Goal: Information Seeking & Learning: Learn about a topic

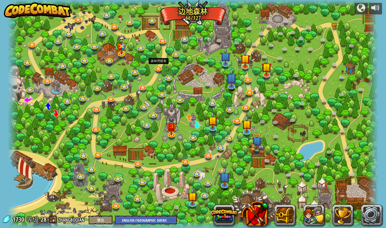
select select "zh-[PERSON_NAME]"
click at [244, 62] on img at bounding box center [245, 54] width 10 height 23
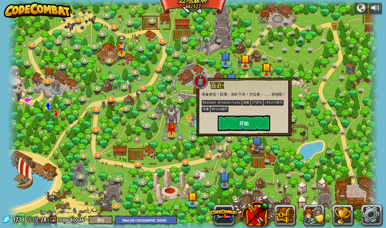
click at [251, 123] on button "开始" at bounding box center [244, 123] width 52 height 16
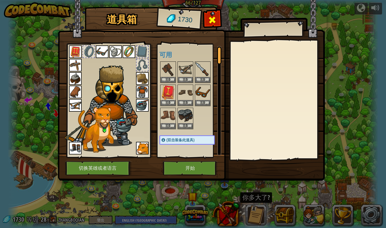
click at [217, 20] on div at bounding box center [212, 21] width 17 height 17
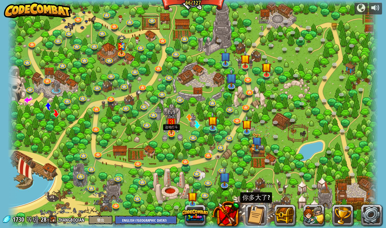
click at [172, 126] on img at bounding box center [171, 122] width 10 height 24
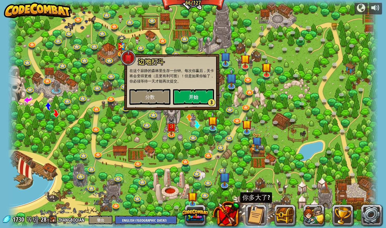
click at [190, 91] on button "开始 3" at bounding box center [193, 97] width 41 height 16
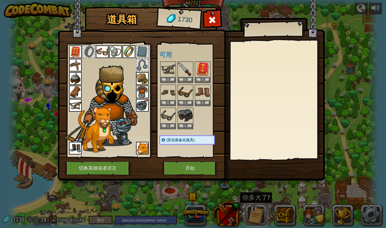
click at [192, 164] on button "开始" at bounding box center [190, 168] width 55 height 14
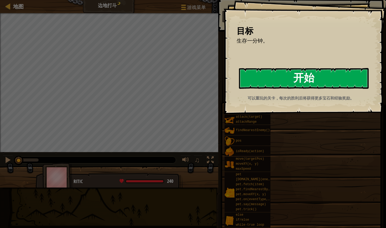
click at [275, 87] on button "开始" at bounding box center [304, 78] width 130 height 21
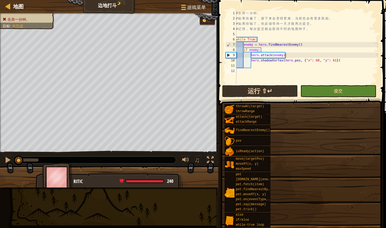
click at [262, 94] on button "运行 ⇧↵" at bounding box center [260, 91] width 76 height 12
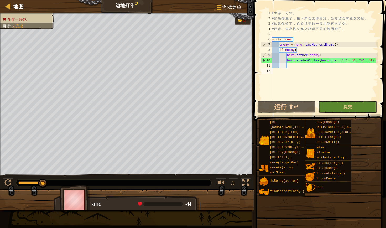
click at [281, 114] on span at bounding box center [320, 53] width 136 height 136
click at [293, 104] on button "运行 ⇧↵" at bounding box center [286, 107] width 59 height 12
click at [293, 102] on button "运行 ⇧↵" at bounding box center [286, 107] width 59 height 12
click at [377, 62] on div "# 生 存 一 分 钟 。 # 如 果 你 赢 了 ， 接 下 来 会 变 得 更 难 ， 当 然 也 会 有 更 多 奖 励 。 # 如 果 你 输 了 ，…" at bounding box center [324, 60] width 107 height 100
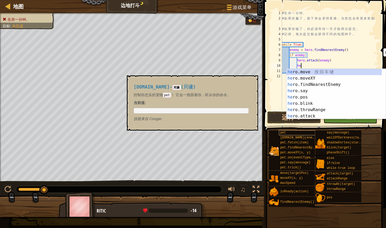
type textarea "h"
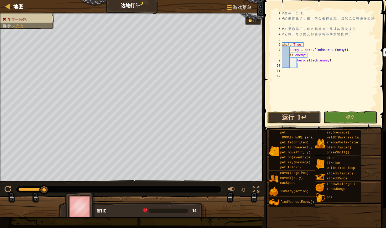
click at [299, 120] on button "运行 ⇧↵" at bounding box center [294, 117] width 54 height 12
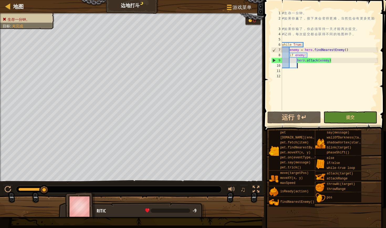
scroll to position [2, 1]
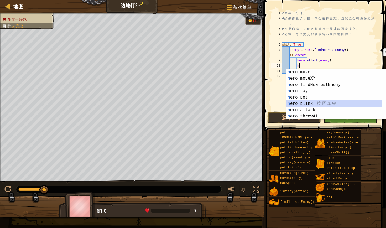
click at [308, 103] on div "h ero.move 按 回 车 键 h ero.moveXY 按 回 车 键 h ero.findNearestEnemy 按 回 车 键 h ero.sa…" at bounding box center [333, 100] width 95 height 63
type textarea "hero.blink(pos)"
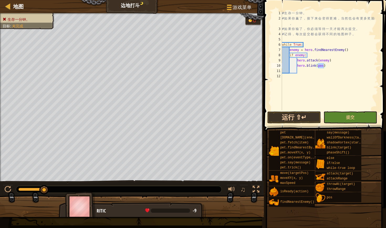
click at [303, 116] on button "运行 ⇧↵" at bounding box center [294, 117] width 54 height 12
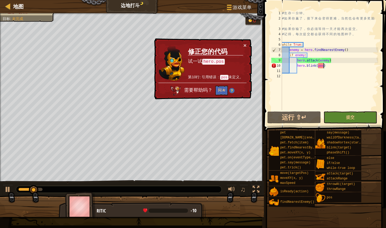
click at [245, 42] on div "× 修正您的代码 试一试 hero.pos 第10行: 引用错误： pos 未定义。 需要帮助吗？ 问 AI" at bounding box center [202, 68] width 99 height 61
click at [250, 48] on div "× 修正您的代码 试一试 hero.pos 第10行: 引用错误： pos 未定义。 需要帮助吗？ 问 AI" at bounding box center [202, 68] width 99 height 61
click at [244, 45] on button "×" at bounding box center [244, 46] width 3 height 6
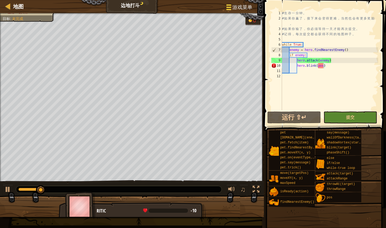
click at [229, 4] on div at bounding box center [228, 7] width 7 height 8
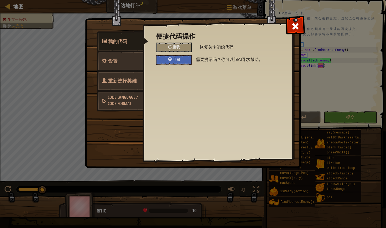
click at [117, 90] on link "重新选择英雄" at bounding box center [120, 81] width 47 height 20
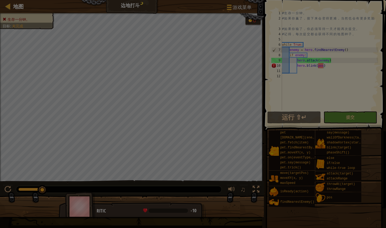
click at [0, 0] on img at bounding box center [0, 0] width 0 height 0
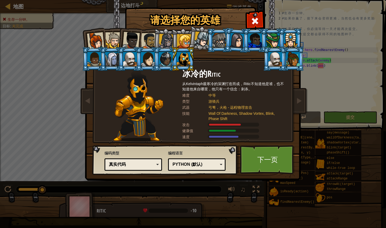
click at [130, 63] on div at bounding box center [130, 59] width 14 height 14
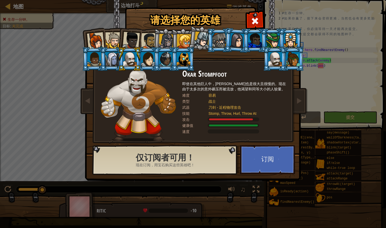
click at [198, 38] on div at bounding box center [201, 38] width 15 height 15
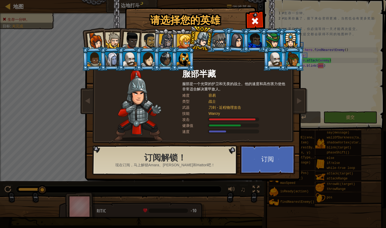
drag, startPoint x: 183, startPoint y: 49, endPoint x: 177, endPoint y: 41, distance: 9.4
click at [182, 48] on li at bounding box center [183, 59] width 24 height 24
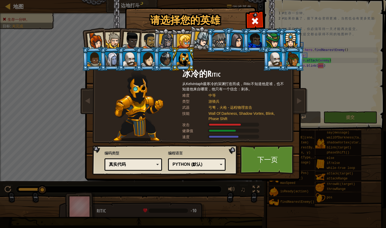
click at [133, 40] on div at bounding box center [130, 40] width 17 height 17
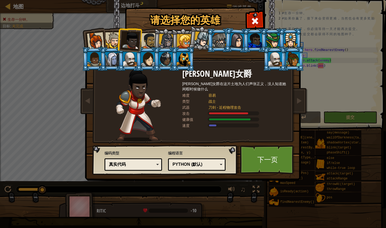
click at [144, 41] on div at bounding box center [149, 41] width 16 height 16
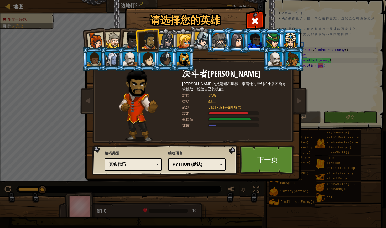
click at [262, 158] on link "下一页" at bounding box center [267, 159] width 55 height 29
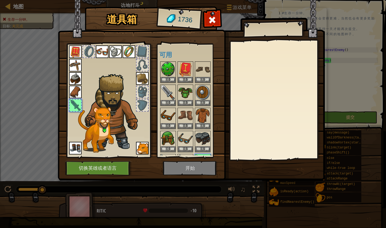
scroll to position [20, 0]
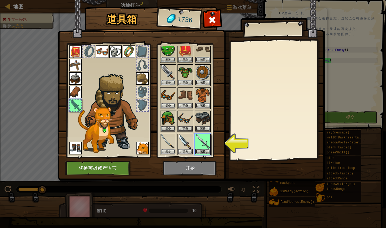
click at [196, 141] on img at bounding box center [202, 141] width 15 height 15
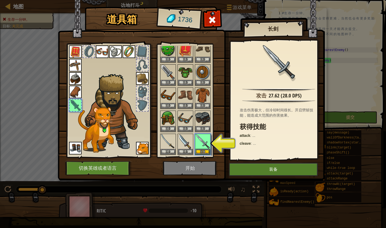
click at [257, 172] on button "装备" at bounding box center [273, 169] width 89 height 13
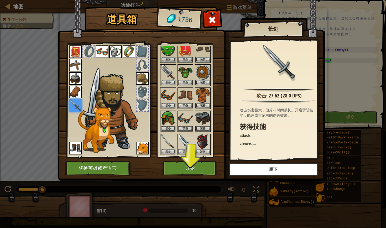
drag, startPoint x: 199, startPoint y: 142, endPoint x: 252, endPoint y: 162, distance: 56.1
click at [200, 141] on img at bounding box center [202, 141] width 15 height 15
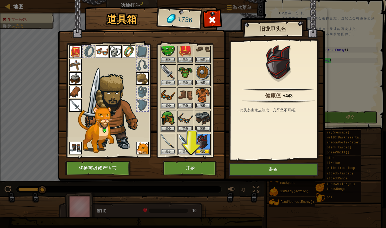
click at [265, 167] on button "装备" at bounding box center [273, 169] width 89 height 13
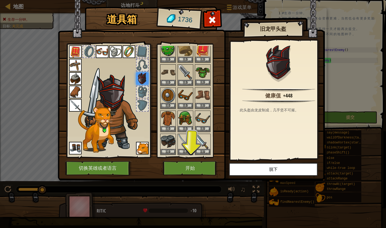
click at [204, 73] on img at bounding box center [202, 72] width 15 height 15
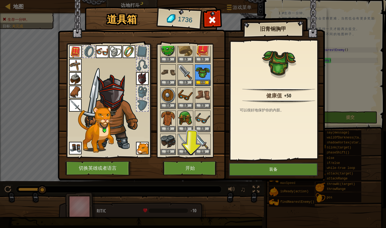
click at [247, 172] on button "装备" at bounding box center [273, 169] width 89 height 13
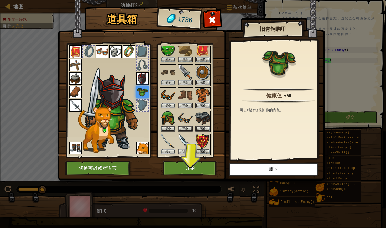
click at [201, 141] on img at bounding box center [202, 141] width 15 height 15
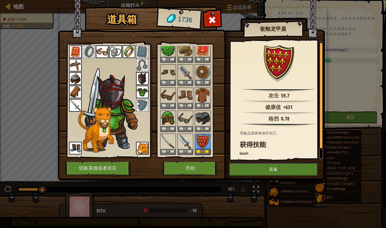
click at [249, 170] on button "装备" at bounding box center [273, 169] width 89 height 13
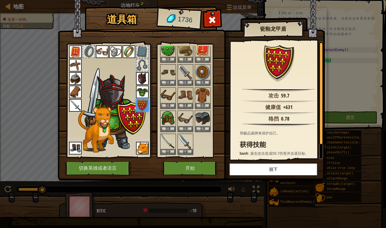
click at [191, 162] on button "开始" at bounding box center [190, 168] width 55 height 14
click at [192, 164] on button "开始" at bounding box center [190, 168] width 55 height 14
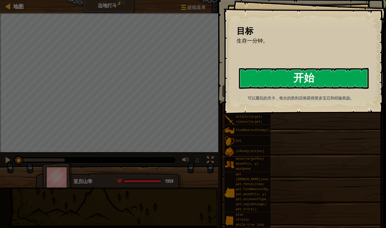
click at [272, 84] on button "开始" at bounding box center [304, 78] width 130 height 21
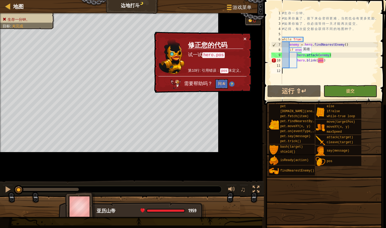
click at [299, 59] on div "# 生 存 一 分 钟 。 # 如 果 你 赢 了 ， 接 下 来 会 变 得 更 难 ， 当 然 也 会 有 更 多 奖 励 。 # 如 果 你 输 了 ，…" at bounding box center [352, 52] width 143 height 84
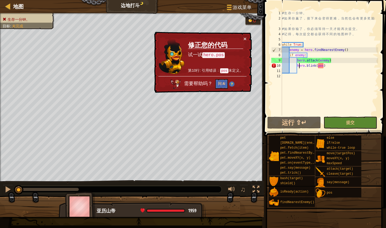
click at [341, 67] on div "# 生 存 一 分 钟 。 # 如 果 你 赢 了 ， 接 下 来 会 变 得 更 难 ， 当 然 也 会 有 更 多 奖 励 。 # 如 果 你 输 了 ，…" at bounding box center [329, 67] width 97 height 115
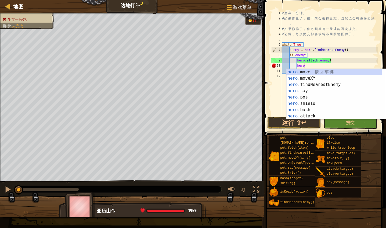
type textarea "h"
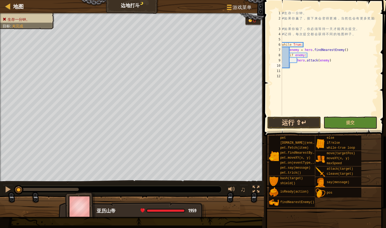
click at [288, 126] on button "运行 ⇧↵" at bounding box center [294, 123] width 54 height 12
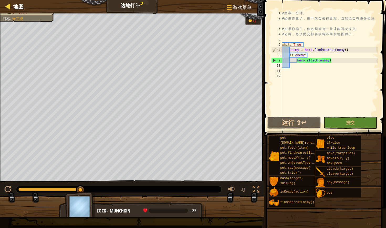
click at [5, 8] on div at bounding box center [8, 6] width 7 height 7
select select "zh-[PERSON_NAME]"
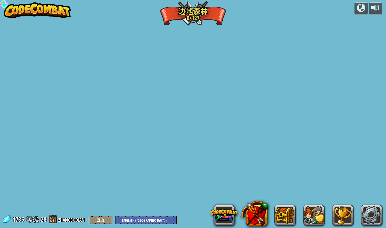
select select "zh-[PERSON_NAME]"
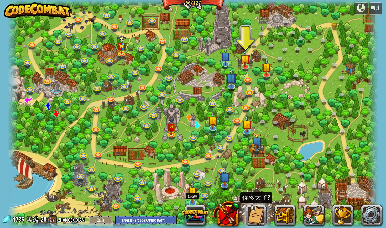
drag, startPoint x: 192, startPoint y: 195, endPoint x: 192, endPoint y: 187, distance: 7.9
click at [192, 195] on img at bounding box center [192, 192] width 10 height 23
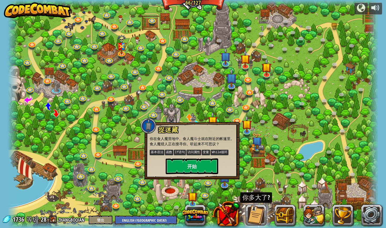
click at [193, 170] on button "开始" at bounding box center [192, 166] width 52 height 16
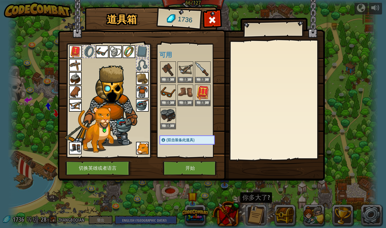
click at [189, 169] on button "开始" at bounding box center [190, 168] width 55 height 14
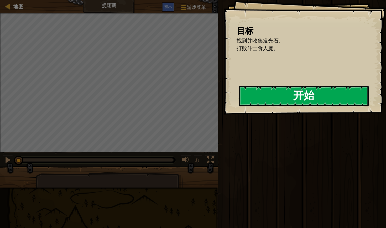
click at [282, 104] on button "开始" at bounding box center [304, 96] width 130 height 21
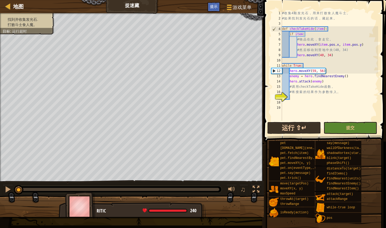
click at [277, 132] on button "运行 ⇧↵" at bounding box center [294, 128] width 54 height 12
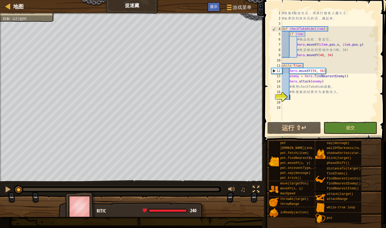
drag, startPoint x: 34, startPoint y: 191, endPoint x: 0, endPoint y: 193, distance: 34.2
click at [0, 193] on div "♫" at bounding box center [132, 188] width 264 height 16
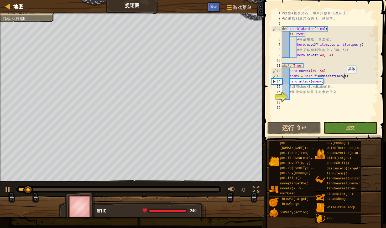
click at [344, 78] on div "# 收 集 4 颗 发 光 石 ， 用 来 打 败 食 人 魔 斗 士 。 # 如 果 找 到 发 光 石 的 话 ， 藏 起 来 。 def checkTa…" at bounding box center [329, 70] width 97 height 121
click at [361, 71] on div "# 收 集 4 颗 发 光 石 ， 用 来 打 败 食 人 魔 斗 士 。 # 如 果 找 到 发 光 石 的 话 ， 藏 起 来 。 def checkTa…" at bounding box center [329, 70] width 97 height 121
drag, startPoint x: 356, startPoint y: 76, endPoint x: 295, endPoint y: 46, distance: 68.7
click at [350, 72] on div "# 收 集 4 颗 发 光 石 ， 用 来 打 败 食 人 魔 斗 士 。 # 如 果 找 到 发 光 石 的 话 ， 藏 起 来 。 def checkTa…" at bounding box center [329, 70] width 97 height 121
click at [235, 13] on button "游戏菜单" at bounding box center [239, 8] width 34 height 13
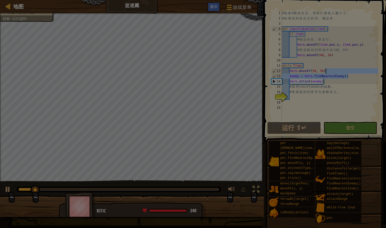
type textarea "hero.moveXY(59, 56)"
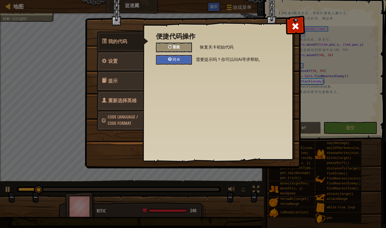
click at [181, 50] on div "重载" at bounding box center [174, 48] width 36 height 10
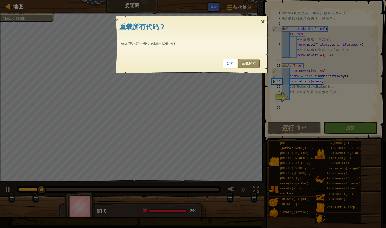
click at [253, 63] on link "重载所有" at bounding box center [249, 63] width 22 height 9
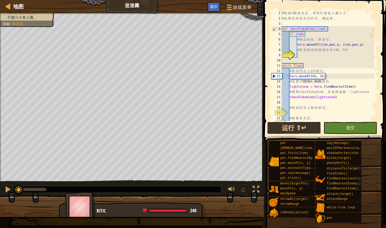
click at [303, 123] on button "运行 ⇧↵" at bounding box center [294, 128] width 54 height 12
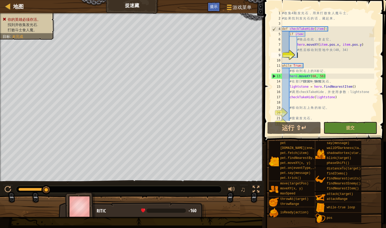
type textarea "h"
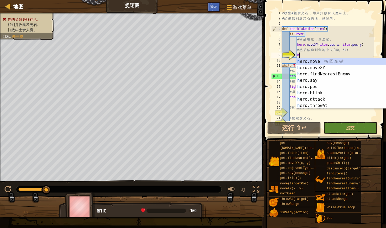
scroll to position [2, 1]
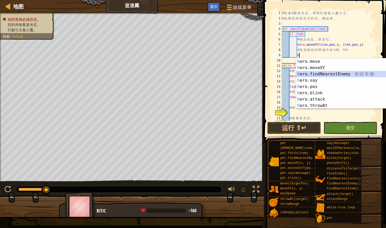
click at [327, 73] on div "h ero.move 按 回 车 键 h ero.moveXY 按 回 车 键 h ero.findNearestEnemy 按 回 车 键 h ero.sa…" at bounding box center [343, 89] width 95 height 63
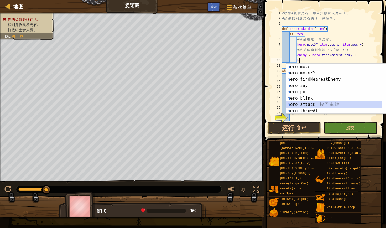
click at [316, 103] on div "h ero.move 按 回 车 键 h ero.moveXY 按 回 车 键 h ero.findNearestEnemy 按 回 车 键 h ero.sa…" at bounding box center [333, 95] width 95 height 63
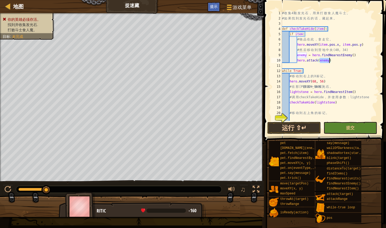
click at [289, 132] on button "运行 ⇧↵" at bounding box center [294, 128] width 54 height 12
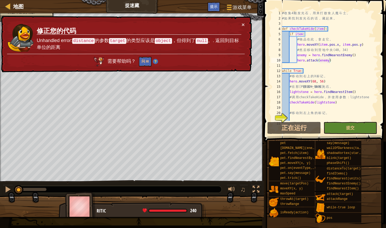
click at [241, 25] on td "修正您的代码 Unhandled error: distance 的参数 target 的类型应该是 object ，但得到了 null 。. 返回到目标单位…" at bounding box center [138, 38] width 205 height 32
click at [243, 26] on button "×" at bounding box center [242, 25] width 3 height 6
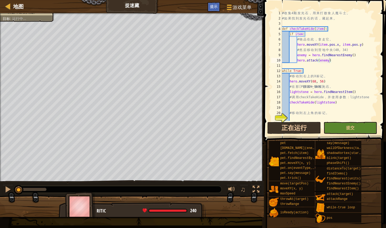
click at [298, 130] on button "正在运行" at bounding box center [294, 128] width 54 height 12
click at [331, 61] on div "# 收 集 4 颗 发 光 石 ， 用 来 打 败 食 人 魔 斗 士 。 # 如 果 找 到 发 光 石 的 话 ， 藏 起 来 。 def checkTa…" at bounding box center [327, 70] width 93 height 121
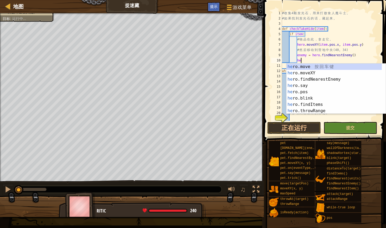
type textarea "h"
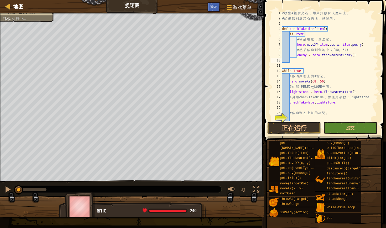
scroll to position [2, 0]
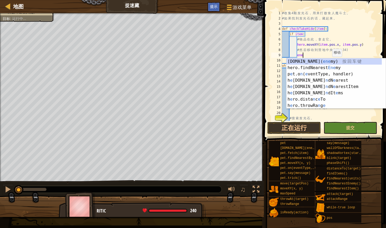
type textarea "e"
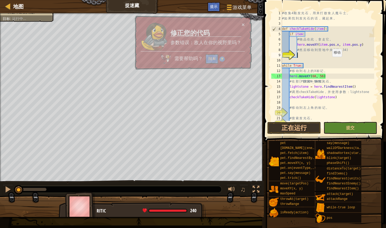
scroll to position [2, 1]
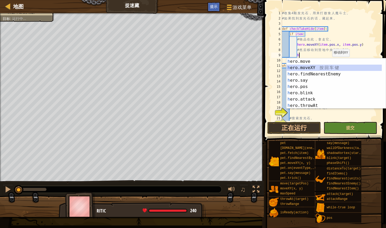
click at [320, 67] on div "h ero.move 按 回 车 键 h ero.moveXY 按 回 车 键 h ero.findNearestEnemy 按 回 车 键 h ero.sa…" at bounding box center [333, 89] width 95 height 63
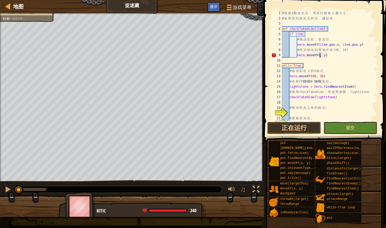
scroll to position [2, 4]
click at [329, 57] on div "# 收 集 4 颗 发 光 石 ， 用 来 打 败 食 人 魔 斗 士 。 # 如 果 找 到 发 光 石 的 话 ， 藏 起 来 。 def checkTa…" at bounding box center [327, 70] width 93 height 121
type textarea "hero.moveXY(40, 34)"
click at [312, 124] on button "正在运行" at bounding box center [294, 128] width 54 height 12
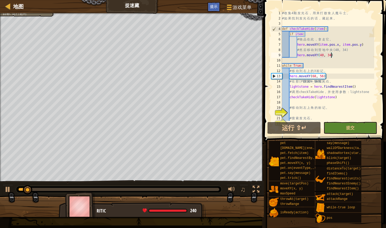
scroll to position [16, 0]
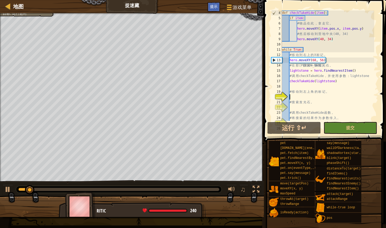
click at [301, 95] on div "def checkTakeHide ( item ) : if item : # 物 品 在 此 ， 拿 走 它 。 hero . moveXY ( item…" at bounding box center [327, 70] width 93 height 121
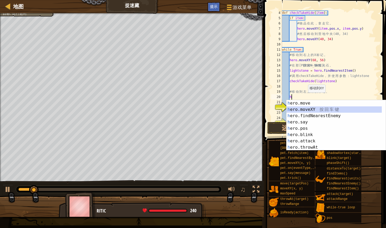
drag, startPoint x: 311, startPoint y: 108, endPoint x: 314, endPoint y: 103, distance: 5.2
click at [311, 107] on div "h ero.move 按 回 车 键 h ero.moveXY 按 回 车 键 h ero.findNearestEnemy 按 回 车 键 h ero.sa…" at bounding box center [333, 131] width 95 height 63
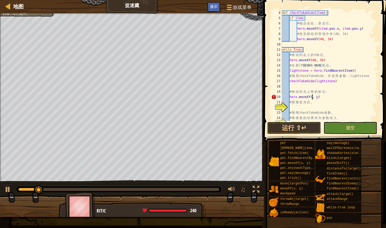
scroll to position [2, 3]
click at [322, 96] on div "def checkTakeHide ( item ) : if item : # 物 品 在 此 ， 拿 走 它 。 hero . moveXY ( item…" at bounding box center [327, 70] width 93 height 121
type textarea "hero.moveXY(68, 56)"
click at [309, 128] on button "运行 ⇧↵" at bounding box center [294, 128] width 54 height 12
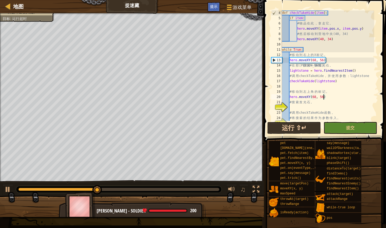
click at [281, 125] on button "运行 ⇧↵" at bounding box center [294, 128] width 54 height 12
drag, startPoint x: 286, startPoint y: 130, endPoint x: 270, endPoint y: 107, distance: 28.3
click at [286, 129] on button "运行 ⇧↵" at bounding box center [294, 128] width 54 height 12
drag, startPoint x: 283, startPoint y: 126, endPoint x: 262, endPoint y: 102, distance: 32.4
click at [281, 121] on div "hero.moveXY(68, 56) 4 5 6 7 8 9 10 11 12 13 14 15 16 17 18 19 20 21 22 23 24 25…" at bounding box center [324, 81] width 124 height 157
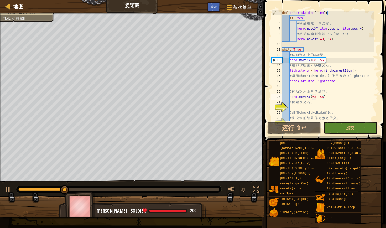
drag, startPoint x: 280, startPoint y: 130, endPoint x: 276, endPoint y: 118, distance: 12.0
click at [279, 125] on button "运行 ⇧↵" at bounding box center [294, 128] width 54 height 12
click at [79, 200] on img at bounding box center [80, 206] width 30 height 29
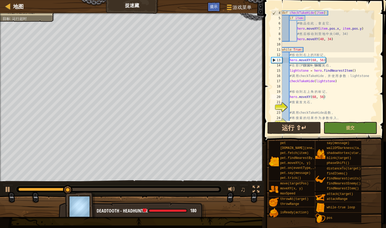
click at [308, 123] on button "运行 ⇧↵" at bounding box center [294, 128] width 54 height 12
click at [294, 107] on div "def checkTakeHide ( item ) : if item : # 物 品 在 此 ， 拿 走 它 。 hero . moveXY ( item…" at bounding box center [327, 70] width 93 height 121
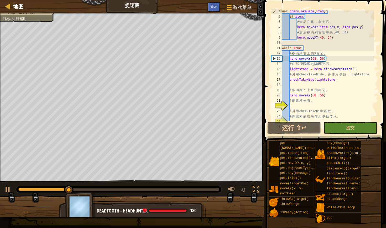
scroll to position [31, 0]
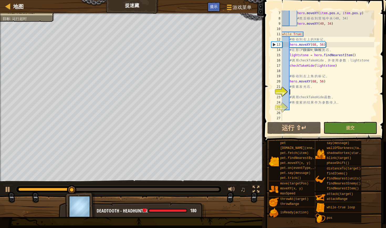
click at [294, 107] on div "hero . moveXY ( item . pos . x , item . pos . y ) # 然 后 移 动 到 营 地 中 央 (40, 34) …" at bounding box center [327, 70] width 93 height 121
click at [11, 7] on div at bounding box center [8, 6] width 7 height 7
select select "zh-[PERSON_NAME]"
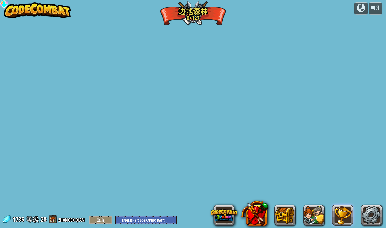
select select "zh-[PERSON_NAME]"
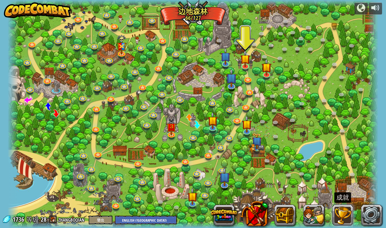
click at [342, 222] on button at bounding box center [342, 214] width 21 height 21
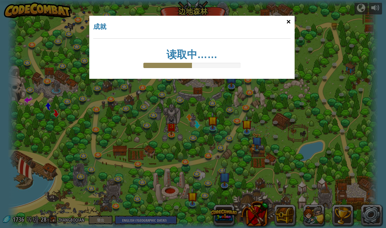
click at [291, 17] on div "×" at bounding box center [288, 21] width 12 height 15
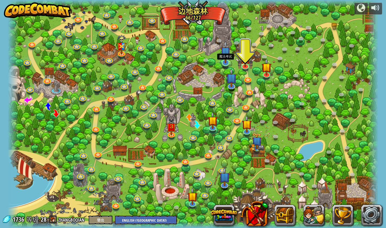
click at [224, 57] on img at bounding box center [225, 51] width 10 height 23
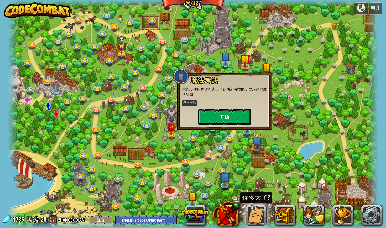
click at [218, 117] on button "开始" at bounding box center [224, 117] width 52 height 16
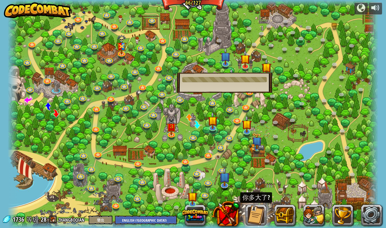
drag, startPoint x: 205, startPoint y: 119, endPoint x: 206, endPoint y: 110, distance: 8.7
click at [205, 119] on div at bounding box center [193, 114] width 371 height 228
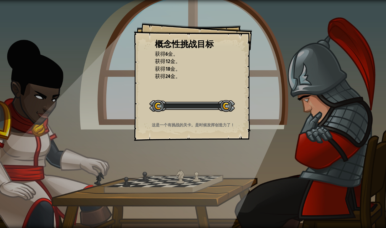
click at [214, 100] on div at bounding box center [191, 106] width 85 height 12
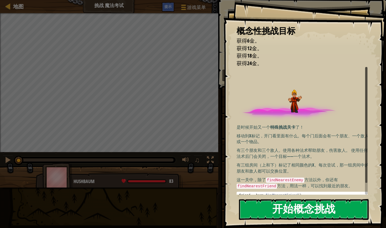
click at [312, 199] on button "开始概念挑战" at bounding box center [304, 209] width 130 height 21
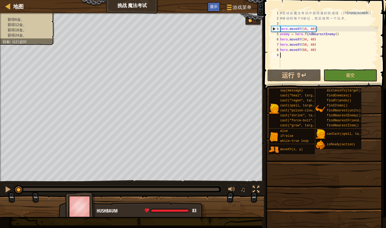
drag, startPoint x: 316, startPoint y: 72, endPoint x: 315, endPoint y: 75, distance: 2.8
click at [315, 75] on div "1 2 3 4 5 6 7 8 9 # 尝 试 在 魔 法 考 试 中 获 得 最 好 的 成 绩 （ 金 钱 ） 。 # 移 动 到 每 个 X 标 记 ，…" at bounding box center [324, 55] width 124 height 104
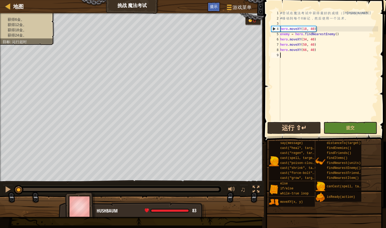
click at [301, 127] on button "运行 ⇧↵" at bounding box center [294, 128] width 54 height 12
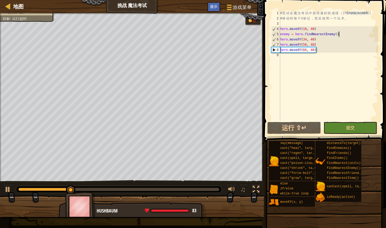
click at [353, 33] on div "# 尝 试 在 魔 法 考 试 中 获 得 最 好 的 成 绩 （ 金 钱 ） 。 # 移 动 到 每 个 X 标 记 ， 然 后 使 用 一 个 法 术 。…" at bounding box center [328, 70] width 99 height 121
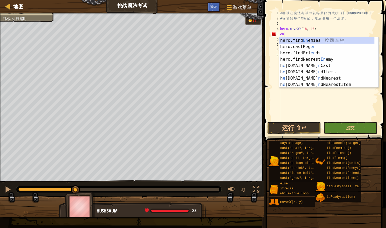
type textarea "e"
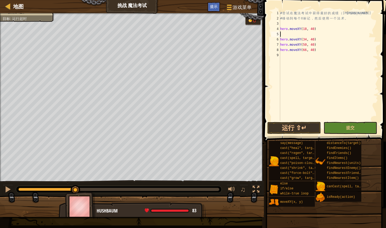
scroll to position [2, 0]
click at [299, 38] on div "# 尝 试 在 魔 法 考 试 中 获 得 最 好 的 成 绩 （ 金 钱 ） 。 # 移 动 到 每 个 X 标 记 ， 然 后 使 用 一 个 法 术 。…" at bounding box center [328, 70] width 99 height 121
click at [295, 34] on div "# 尝 试 在 魔 法 考 试 中 获 得 最 好 的 成 绩 （ 金 钱 ） 。 # 移 动 到 每 个 X 标 记 ， 然 后 使 用 一 个 法 术 。…" at bounding box center [328, 70] width 99 height 121
type textarea "he"
